Goal: Information Seeking & Learning: Learn about a topic

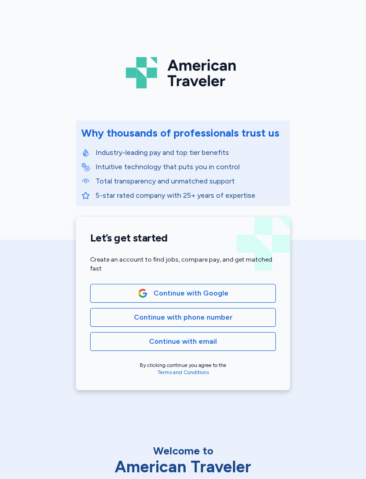
click at [193, 302] on button "Continue with Google" at bounding box center [183, 293] width 186 height 19
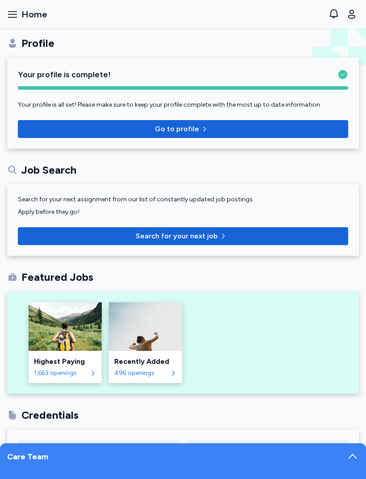
click at [24, 12] on span "Home" at bounding box center [34, 14] width 26 height 12
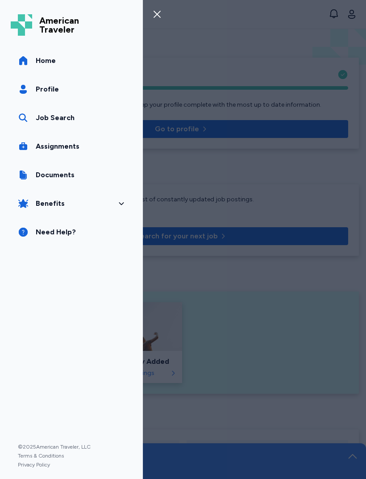
click at [94, 100] on link "Profile" at bounding box center [71, 89] width 121 height 25
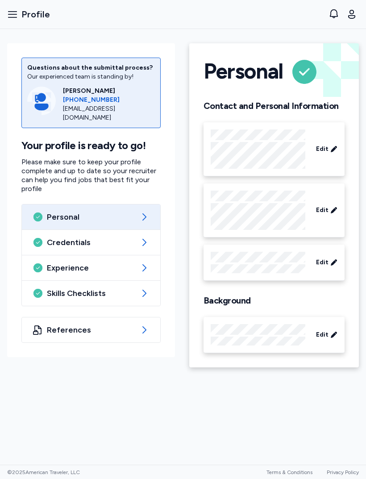
click at [15, 16] on icon "button" at bounding box center [12, 14] width 11 height 11
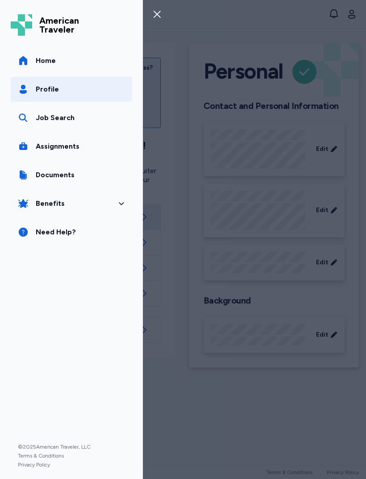
click at [70, 120] on div "Job Search" at bounding box center [55, 117] width 39 height 11
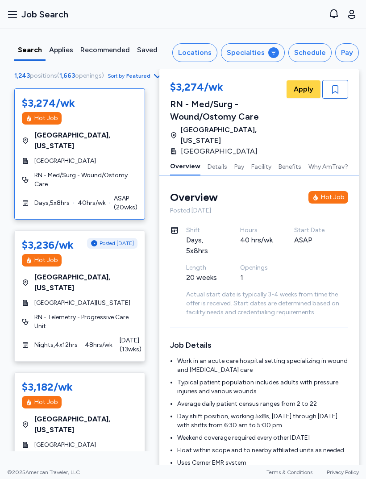
click at [211, 58] on div "Locations" at bounding box center [194, 52] width 33 height 11
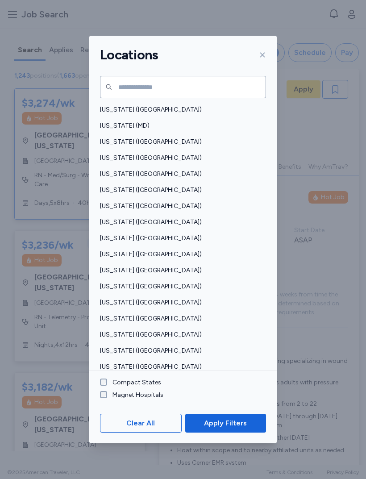
scroll to position [343, 0]
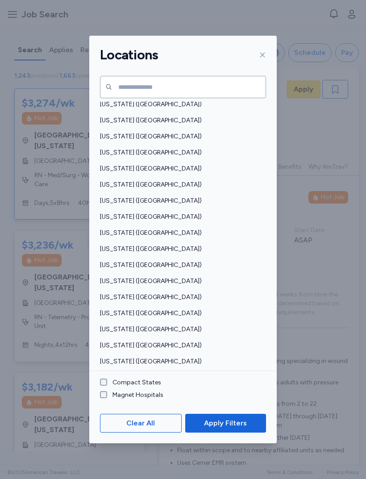
click at [148, 325] on span "[US_STATE] ([GEOGRAPHIC_DATA])" at bounding box center [180, 329] width 161 height 9
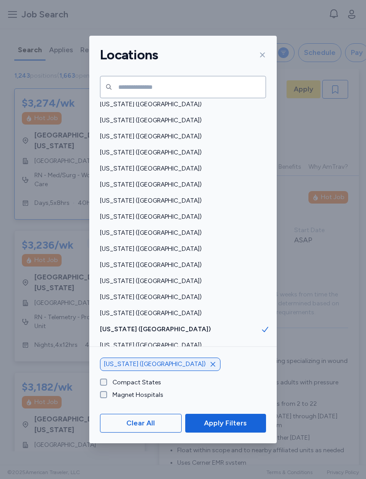
click at [234, 428] on span "Apply Filters" at bounding box center [225, 423] width 43 height 11
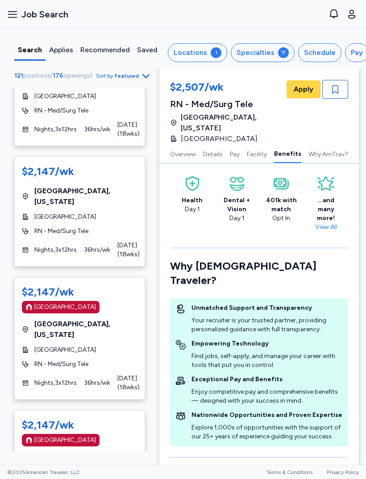
scroll to position [1340, 0]
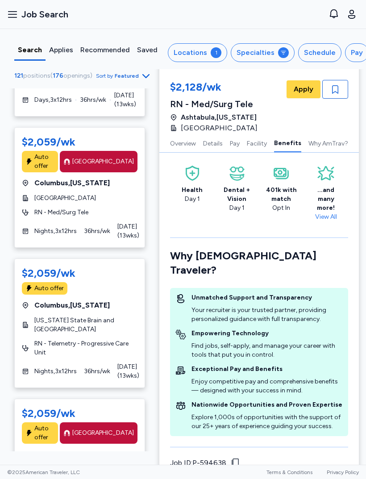
scroll to position [5791, 0]
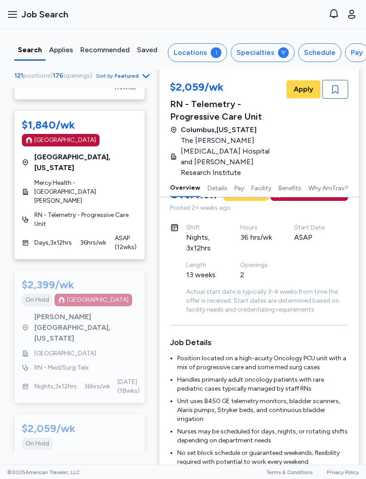
scroll to position [2454, 0]
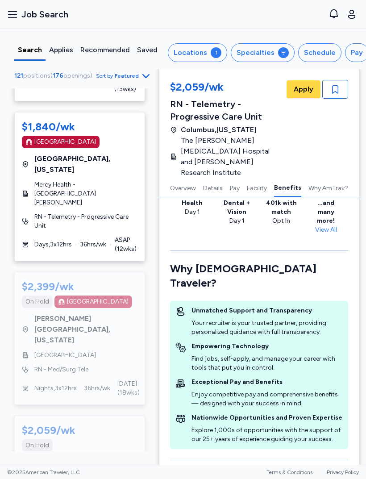
click at [129, 415] on div "$2,059/wk On Hold [GEOGRAPHIC_DATA] , [US_STATE][GEOGRAPHIC_DATA] RN - Med/Surg…" at bounding box center [79, 471] width 131 height 112
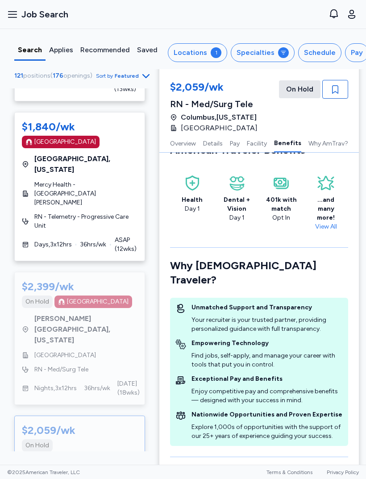
scroll to position [1377, 0]
